Goal: Information Seeking & Learning: Learn about a topic

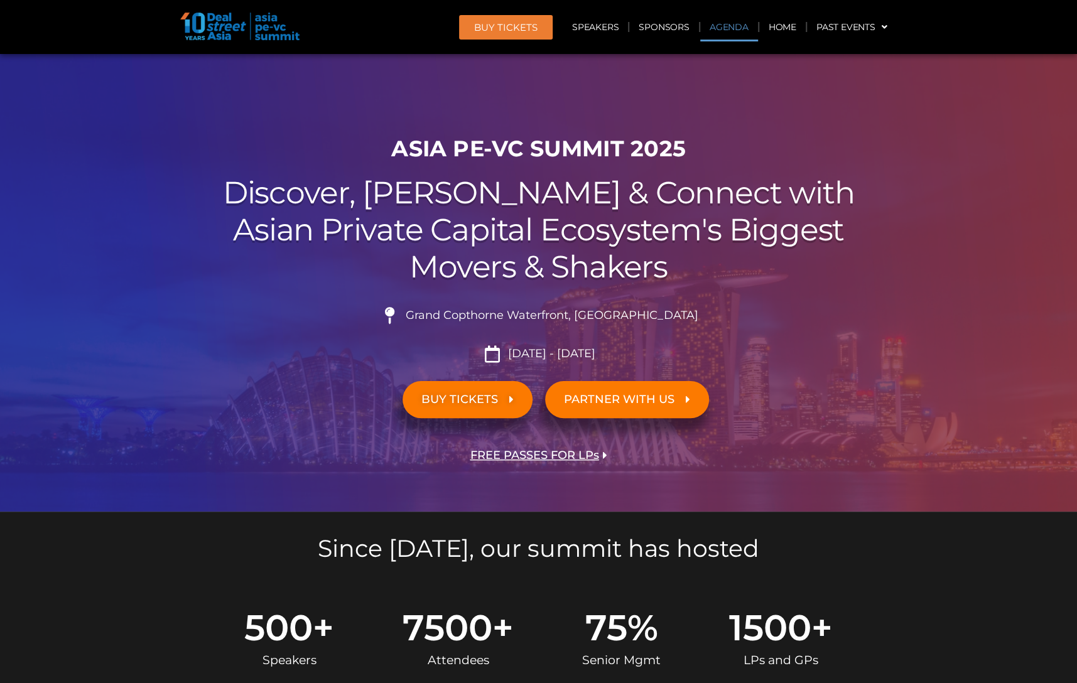
click at [726, 30] on link "Agenda" at bounding box center [729, 27] width 58 height 29
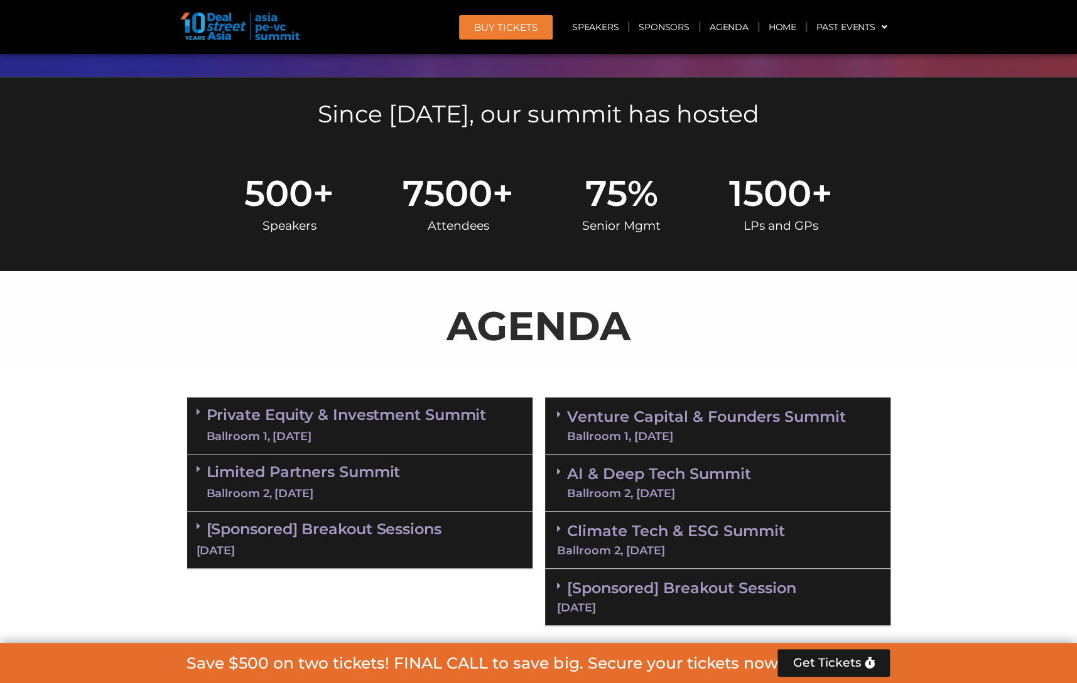
scroll to position [657, 0]
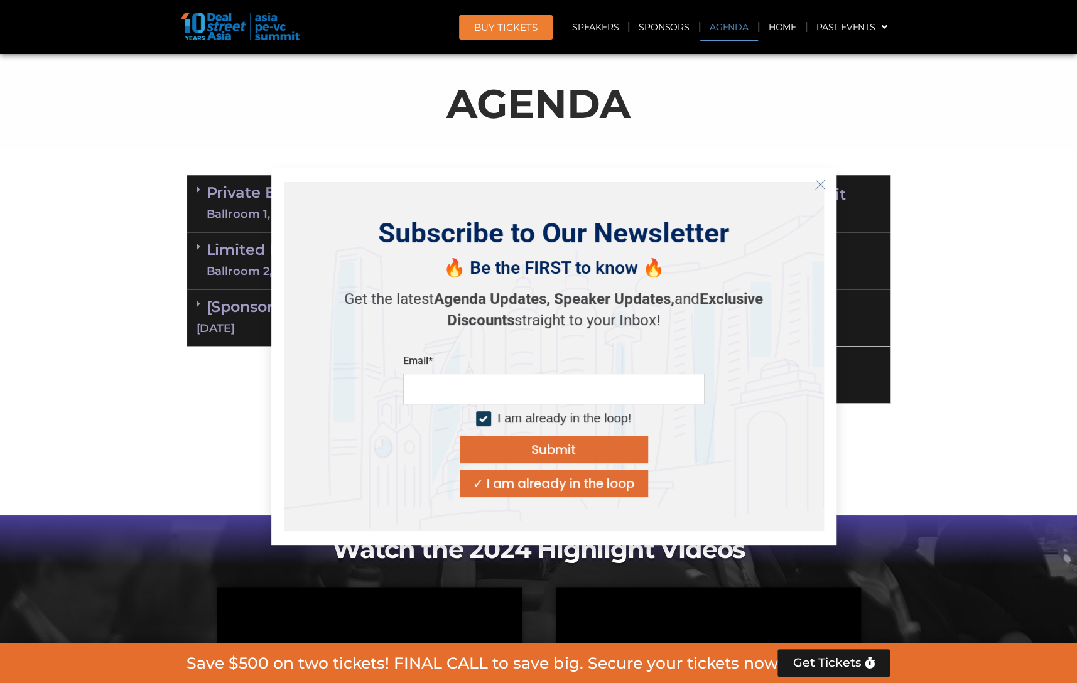
click at [160, 401] on section "Private Equity & Investment Summit Ballroom 1, 10 Sept 8:00 am – 9:00 am | Regi…" at bounding box center [538, 289] width 1077 height 241
click at [819, 183] on icon "Close" at bounding box center [819, 184] width 11 height 11
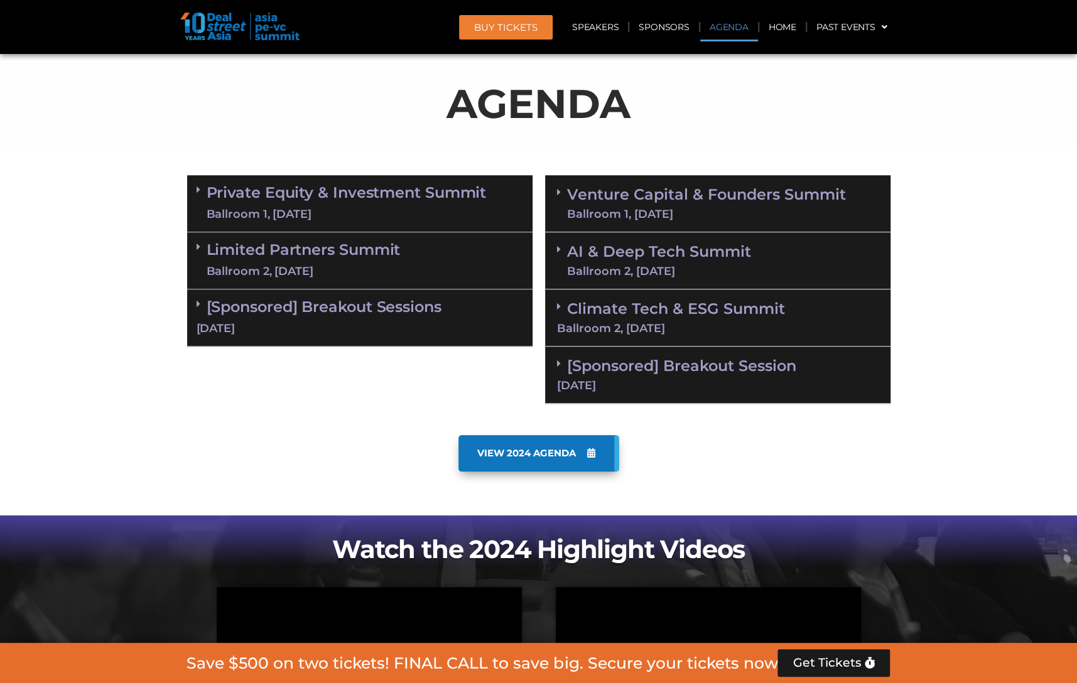
click at [193, 250] on div "Limited Partners [GEOGRAPHIC_DATA] 2, [DATE]" at bounding box center [359, 260] width 345 height 57
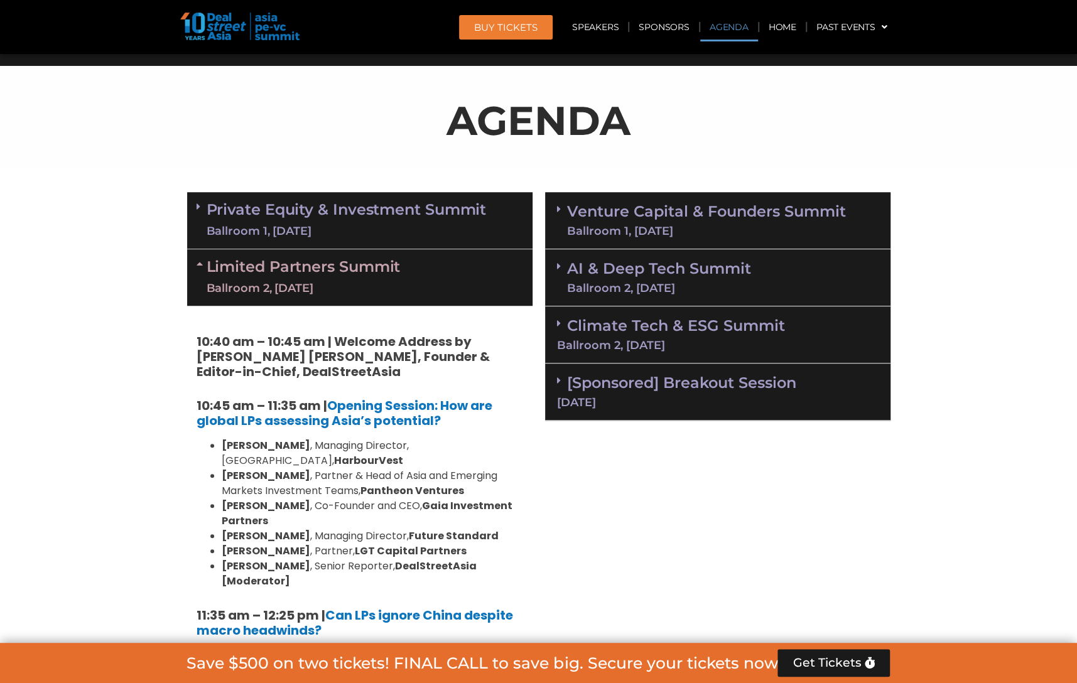
scroll to position [531, 0]
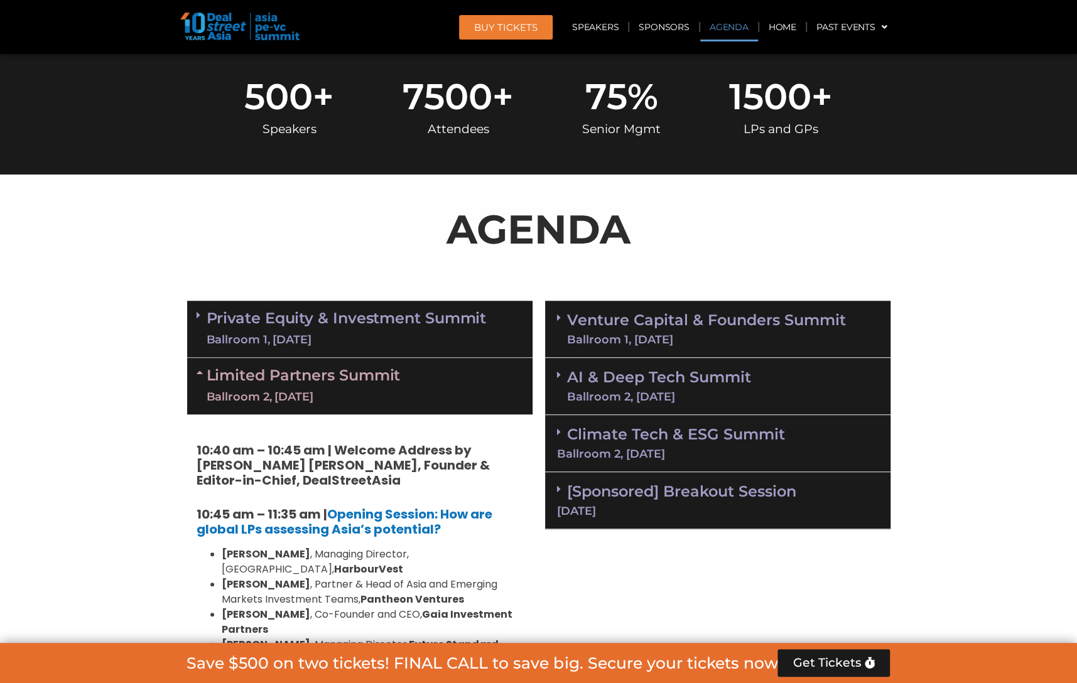
click at [195, 318] on div "Private Equity & Investment Summit Ballroom 1, 10 Sept" at bounding box center [359, 329] width 345 height 57
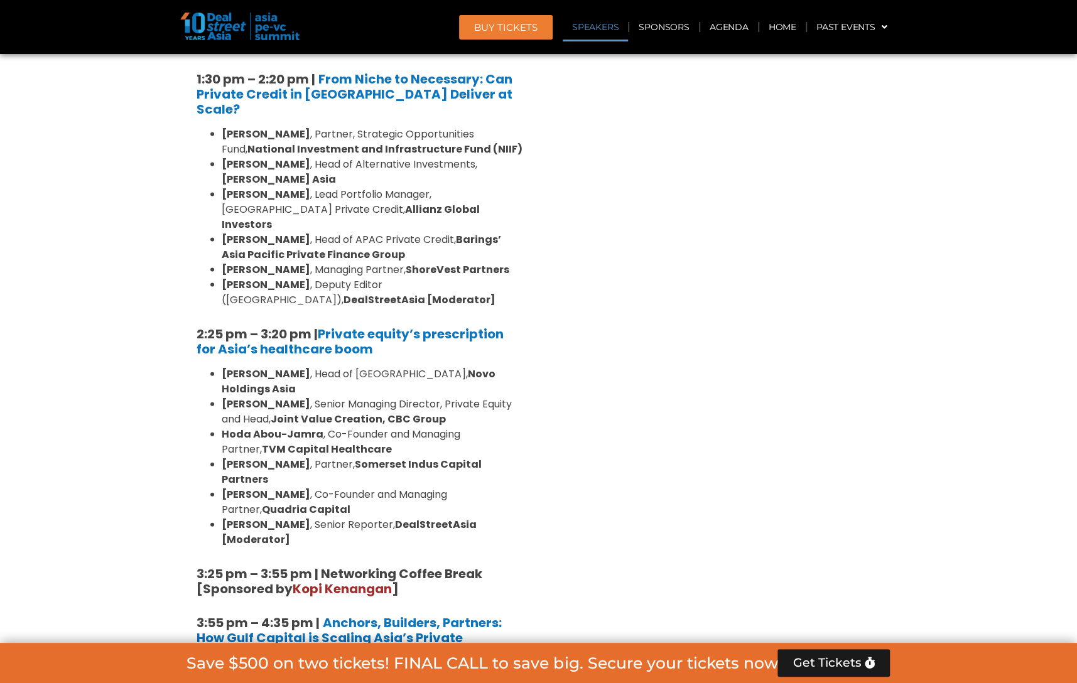
scroll to position [1598, 0]
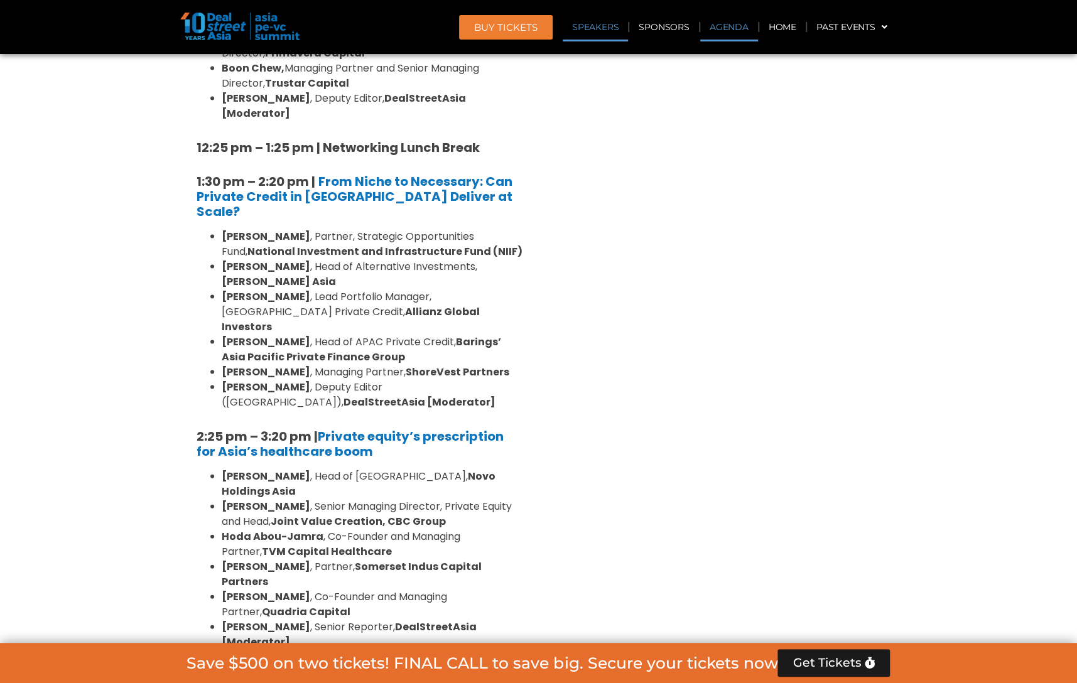
click at [733, 19] on link "Agenda" at bounding box center [729, 27] width 58 height 29
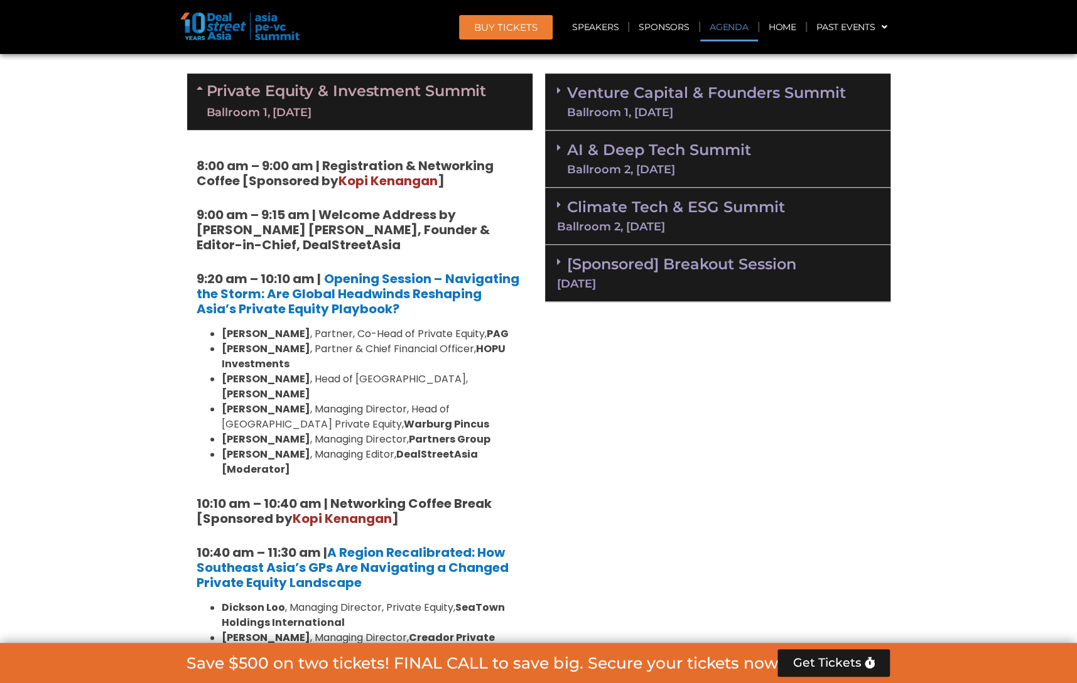
scroll to position [657, 0]
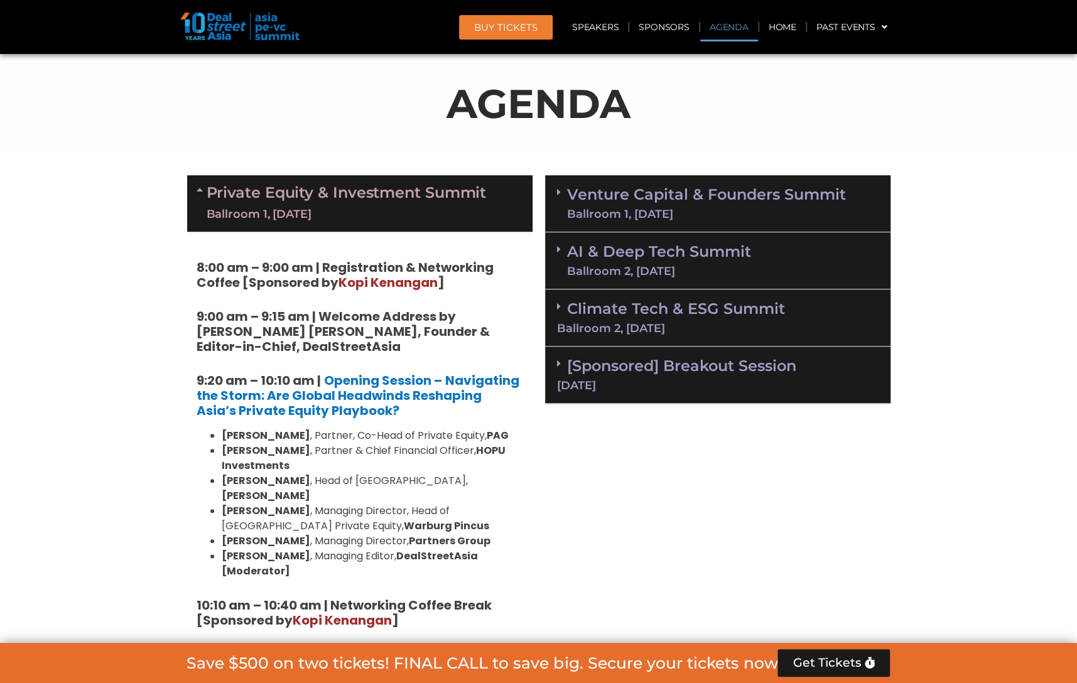
click at [557, 306] on icon at bounding box center [559, 306] width 4 height 10
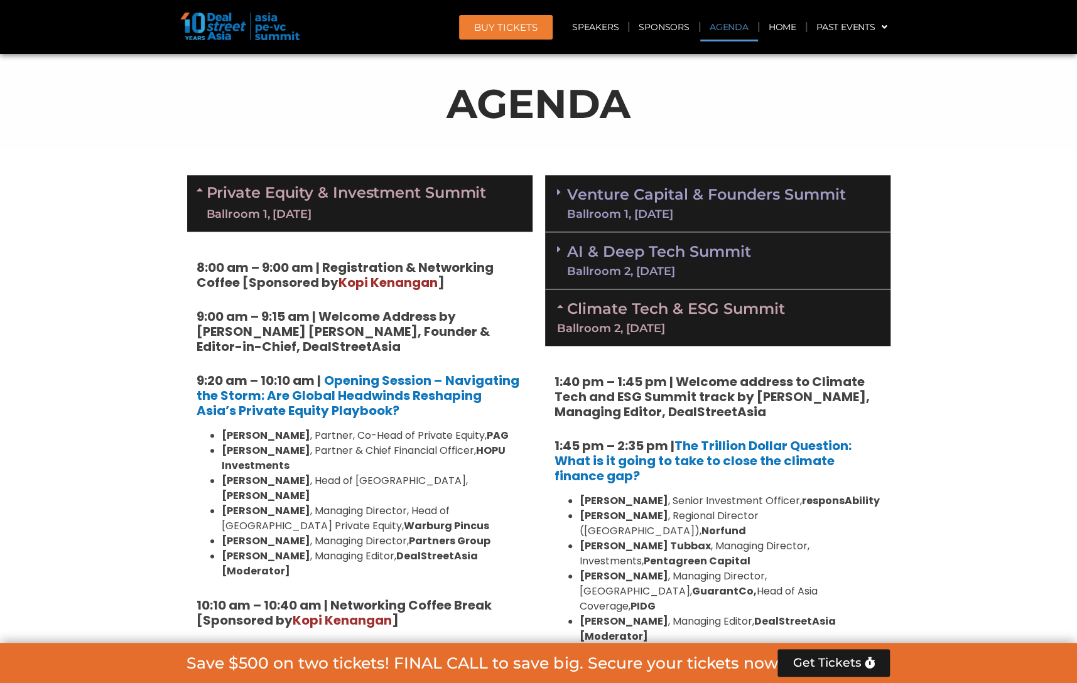
click at [560, 262] on span at bounding box center [562, 260] width 10 height 33
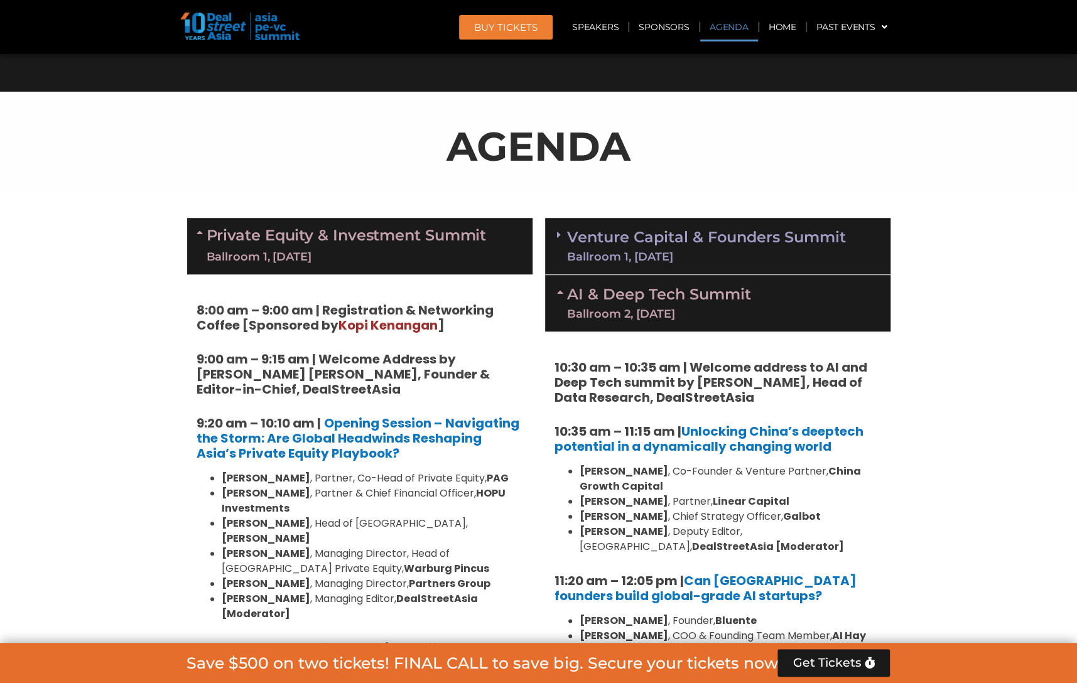
scroll to position [594, 0]
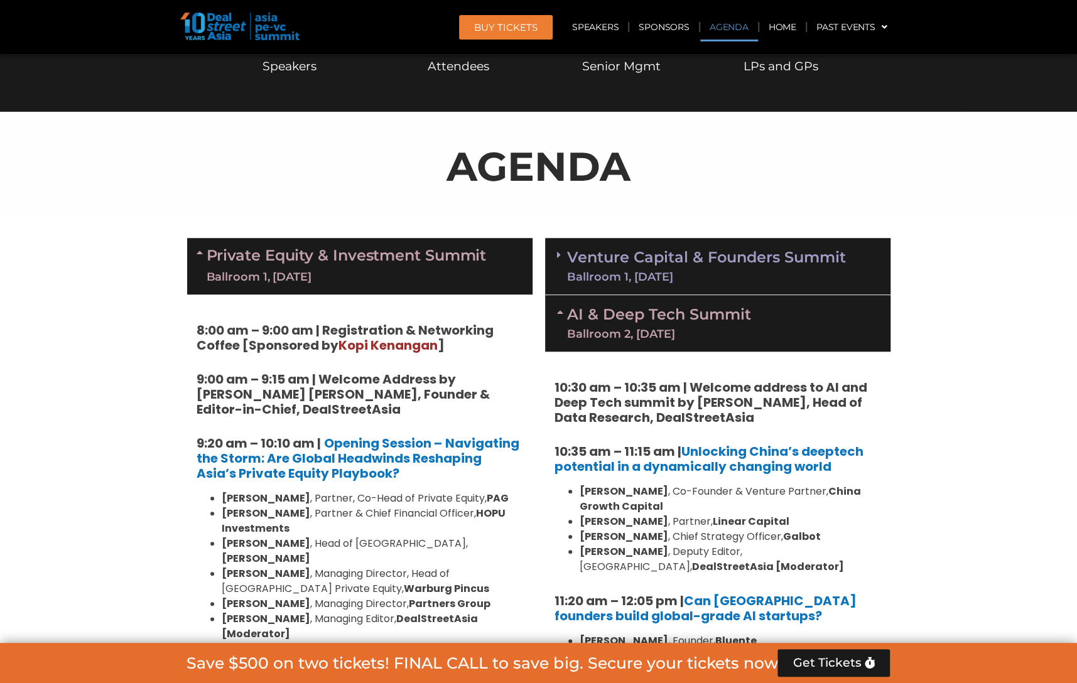
click at [795, 276] on div "Ballroom 1, [DATE]" at bounding box center [706, 276] width 279 height 11
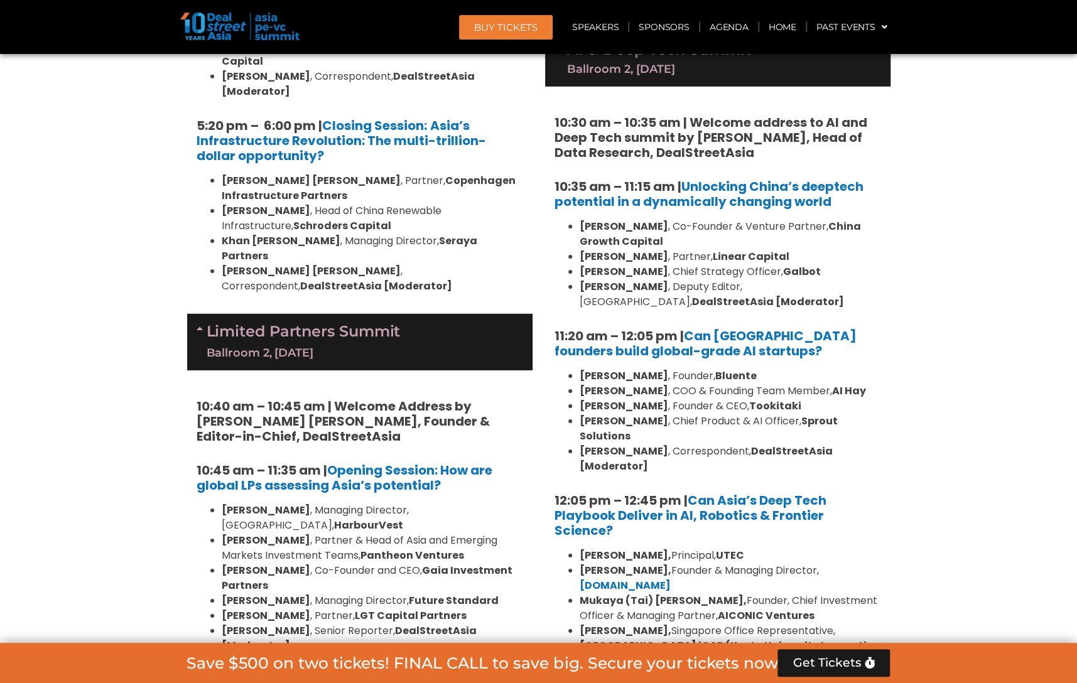
scroll to position [2602, 0]
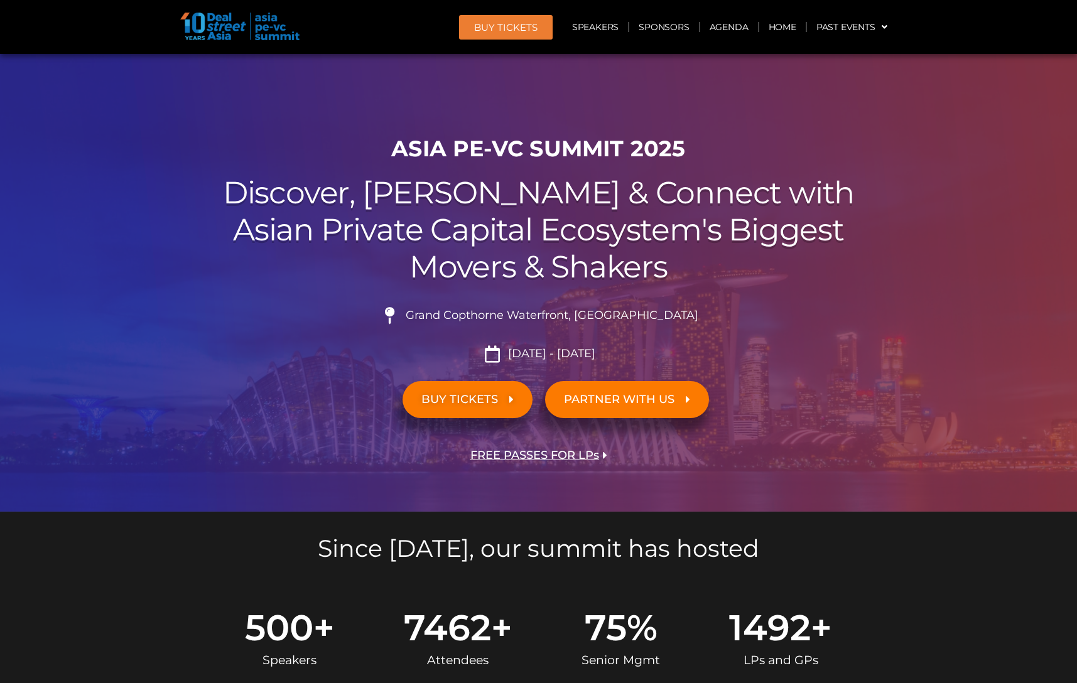
scroll to position [657, 0]
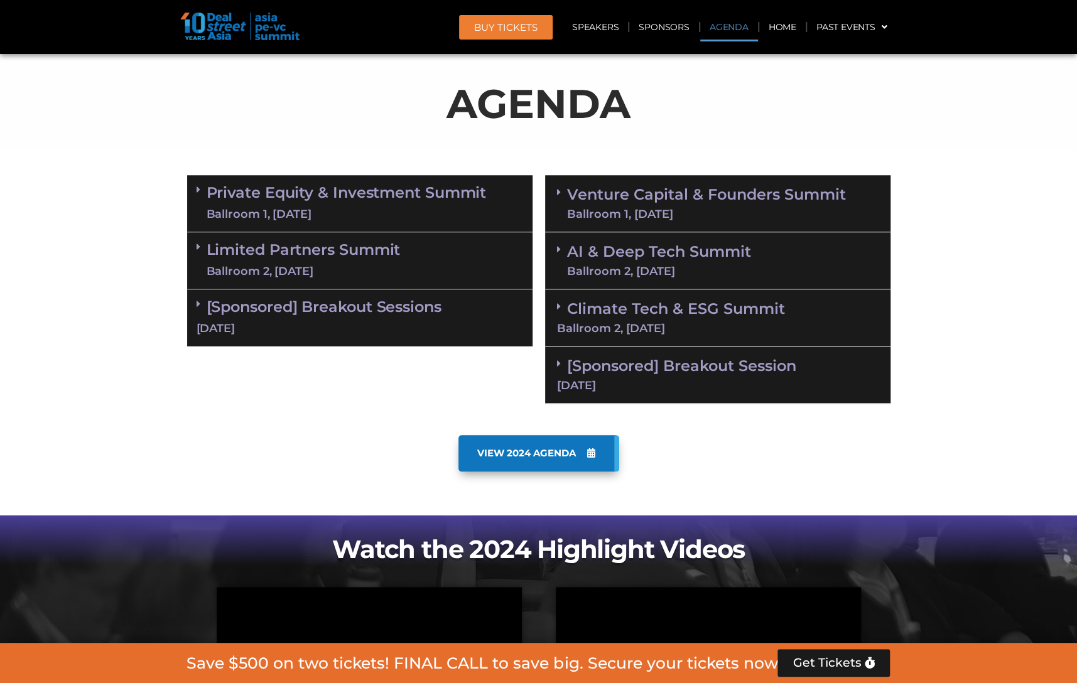
click at [336, 252] on link "Limited Partners [GEOGRAPHIC_DATA] 2, [DATE]" at bounding box center [304, 261] width 194 height 38
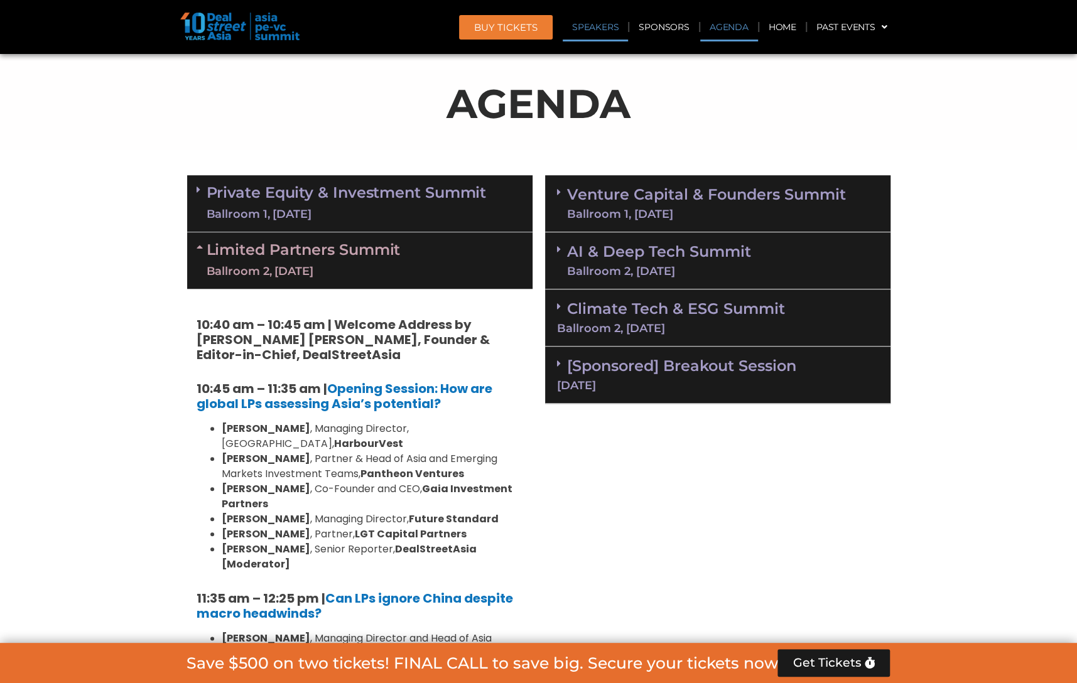
click at [596, 27] on link "Speakers" at bounding box center [594, 27] width 65 height 29
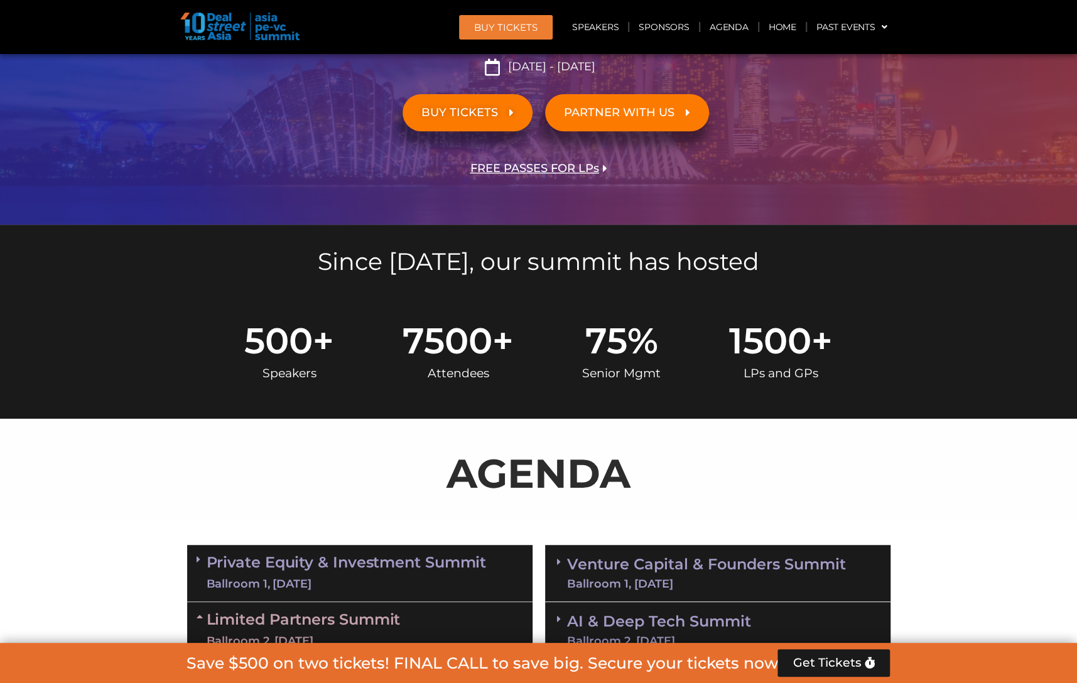
scroll to position [0, 0]
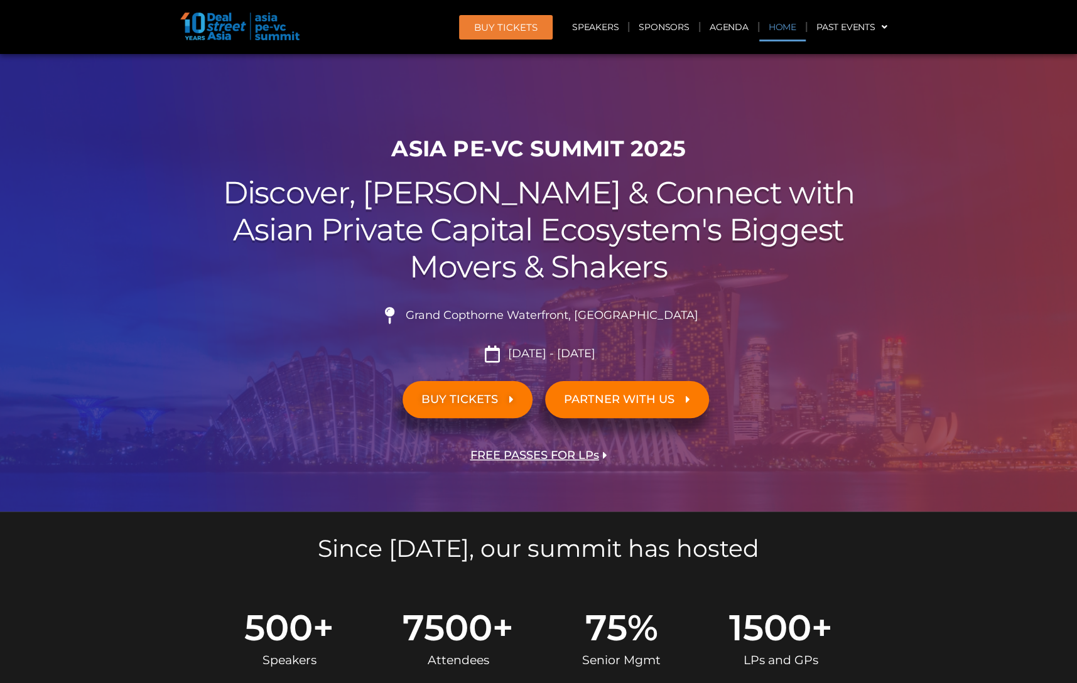
click at [781, 26] on link "Home" at bounding box center [782, 27] width 46 height 29
